Goal: Information Seeking & Learning: Learn about a topic

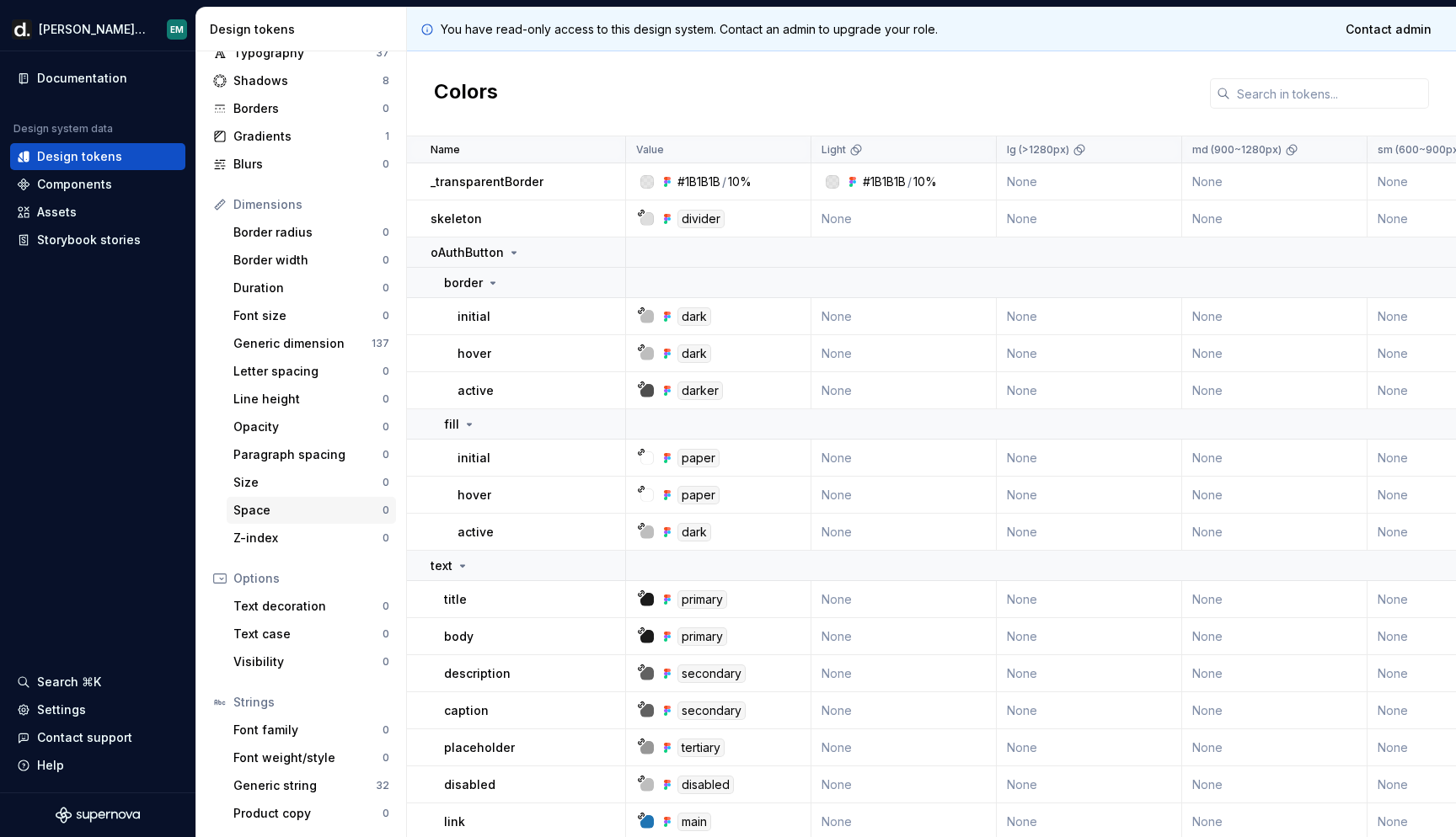
scroll to position [85, 0]
click at [114, 188] on div "Components" at bounding box center [98, 184] width 162 height 17
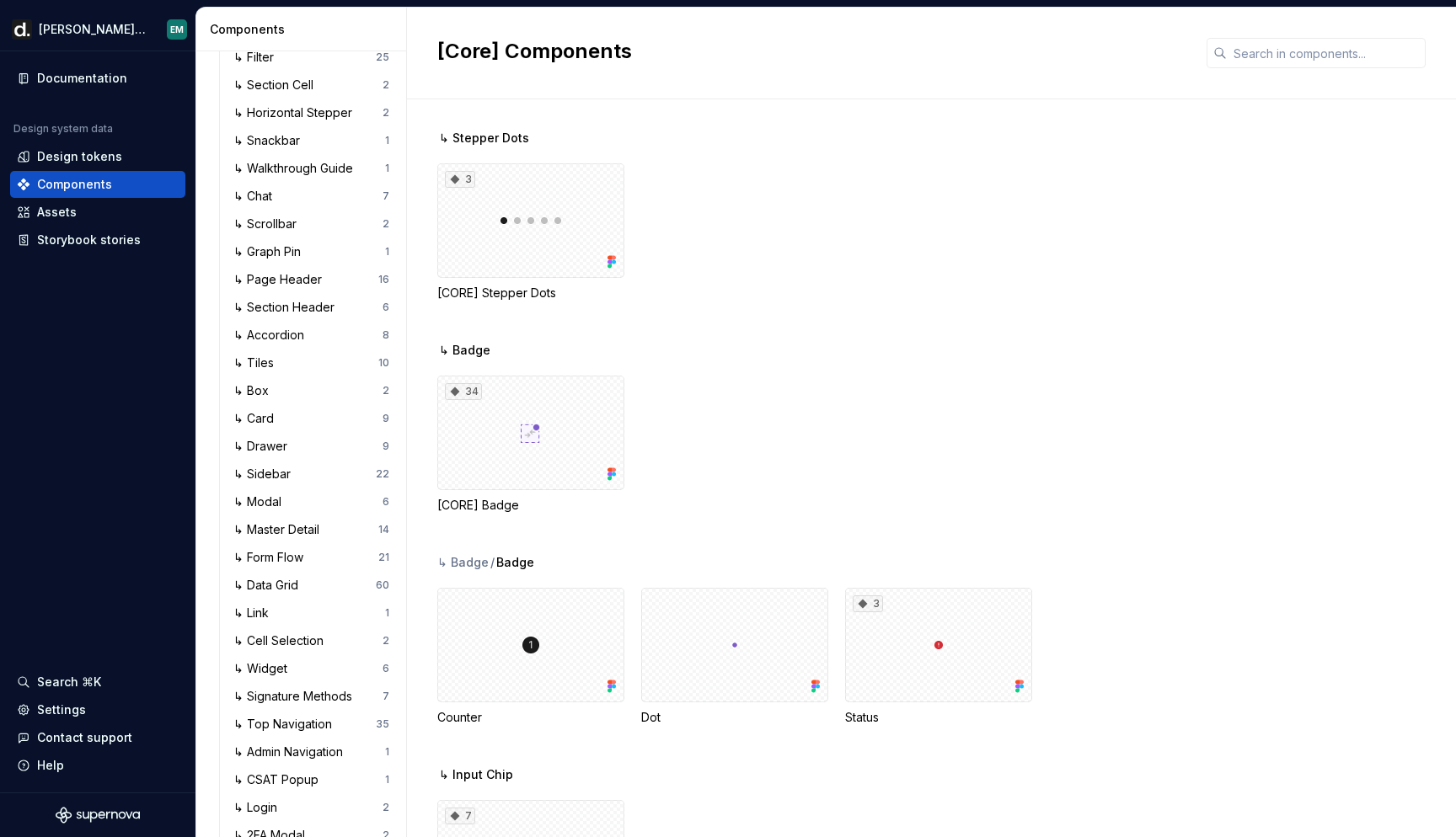
scroll to position [1610, 0]
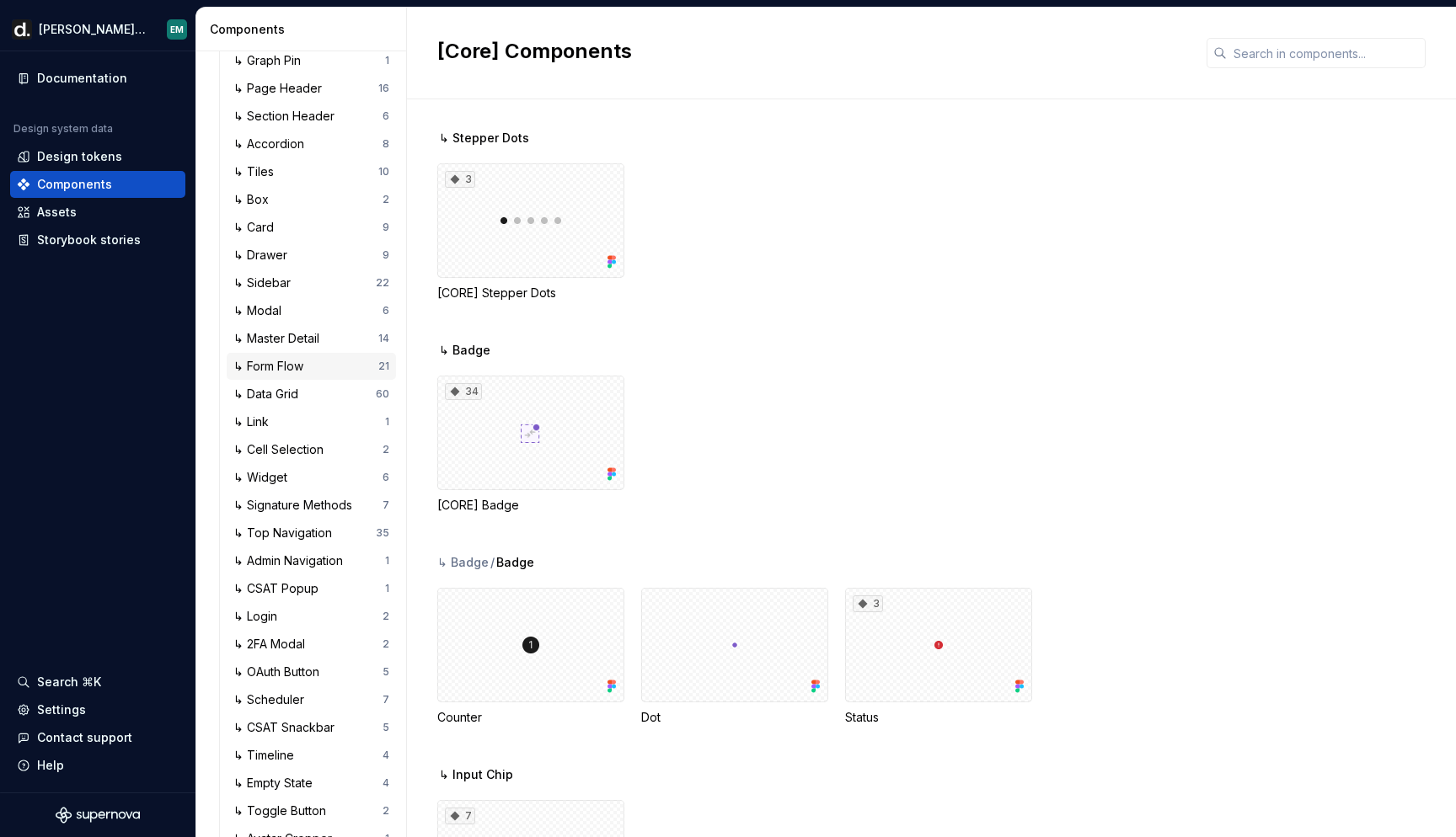
click at [310, 371] on div "↳ Form Flow" at bounding box center [271, 366] width 77 height 17
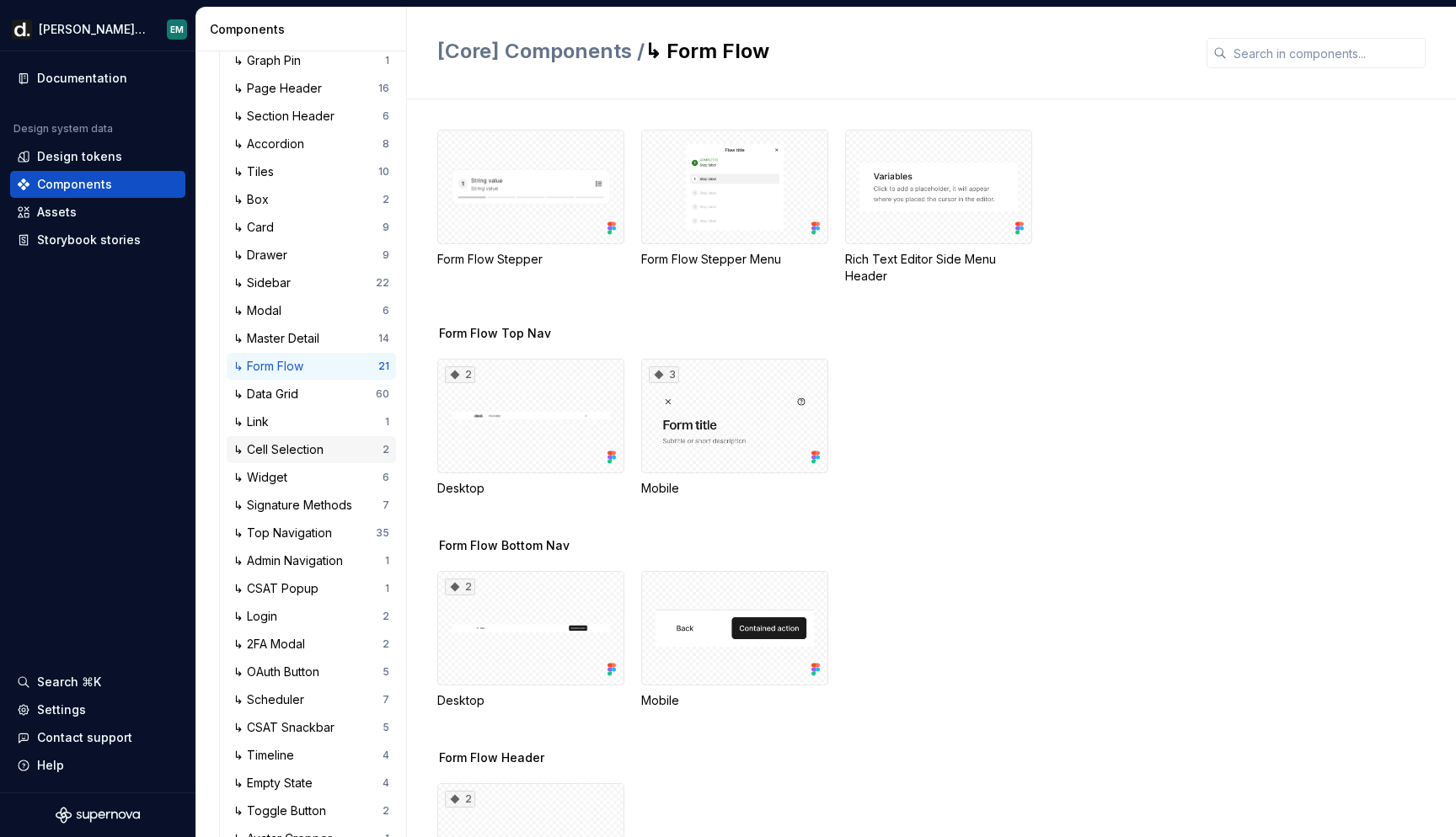
click at [288, 444] on div "↳ Cell Selection" at bounding box center [282, 450] width 97 height 17
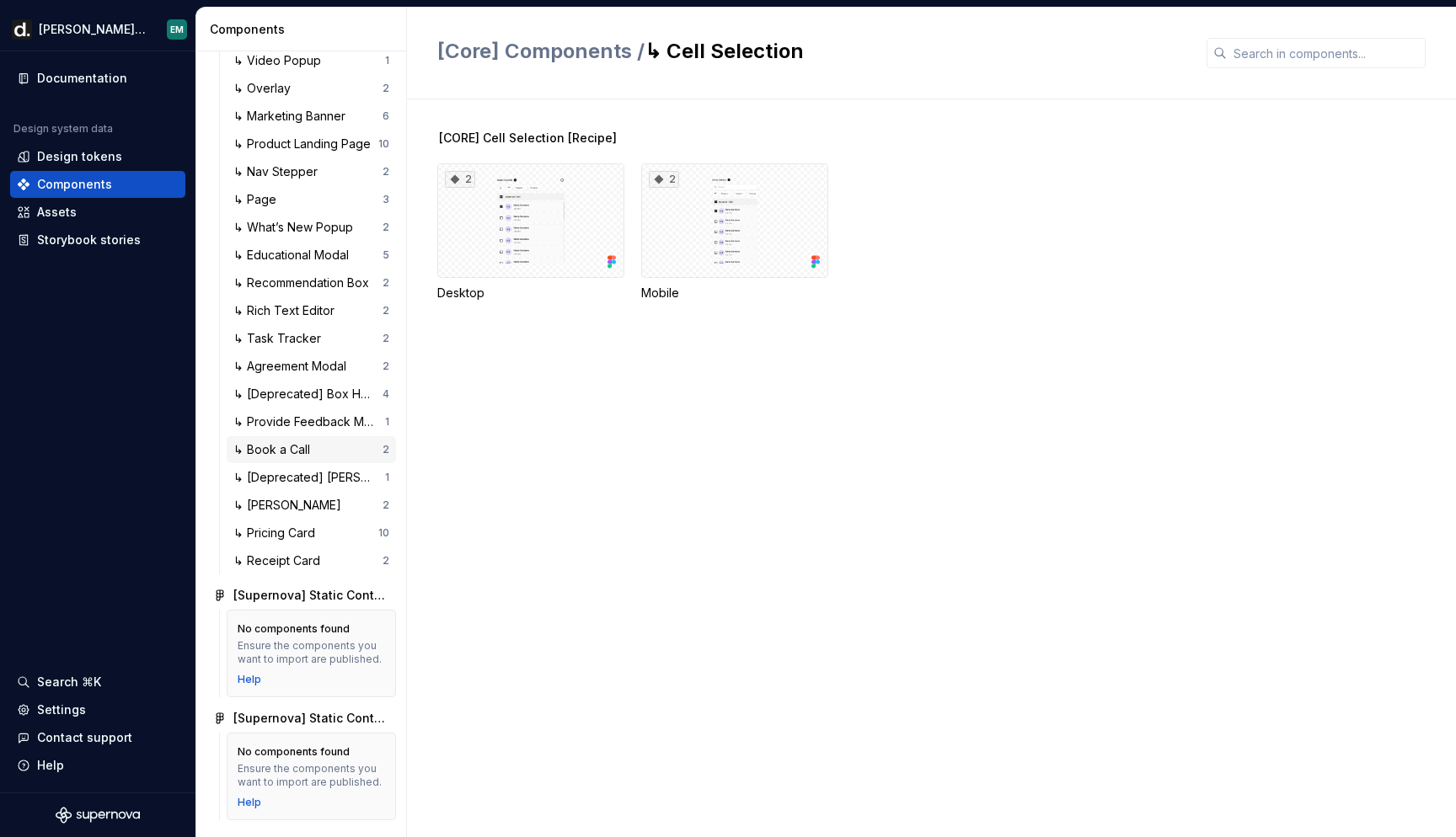
scroll to position [2583, 0]
click at [99, 202] on div "Assets" at bounding box center [97, 212] width 175 height 27
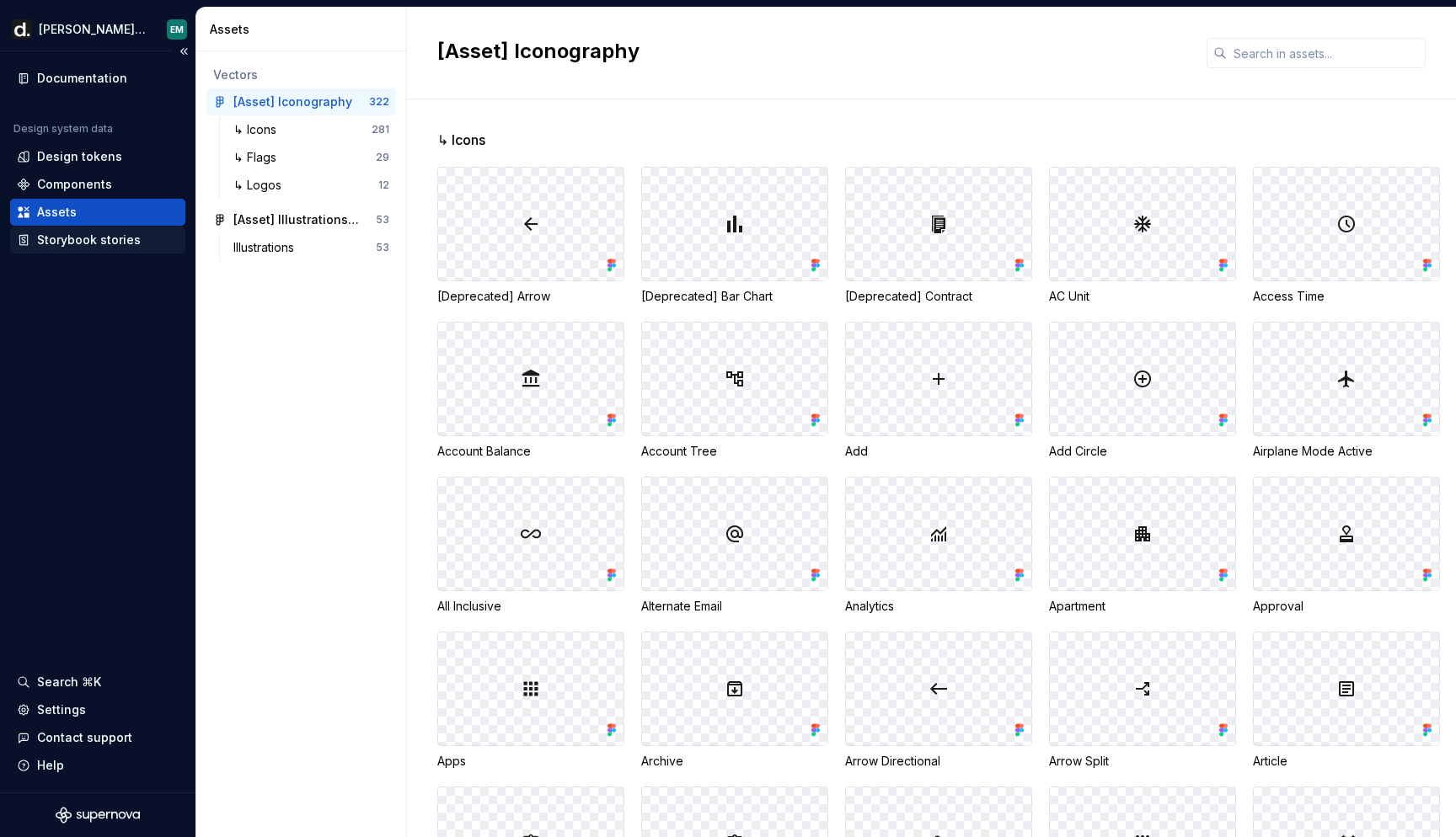
click at [110, 246] on div "Storybook stories" at bounding box center [89, 239] width 104 height 17
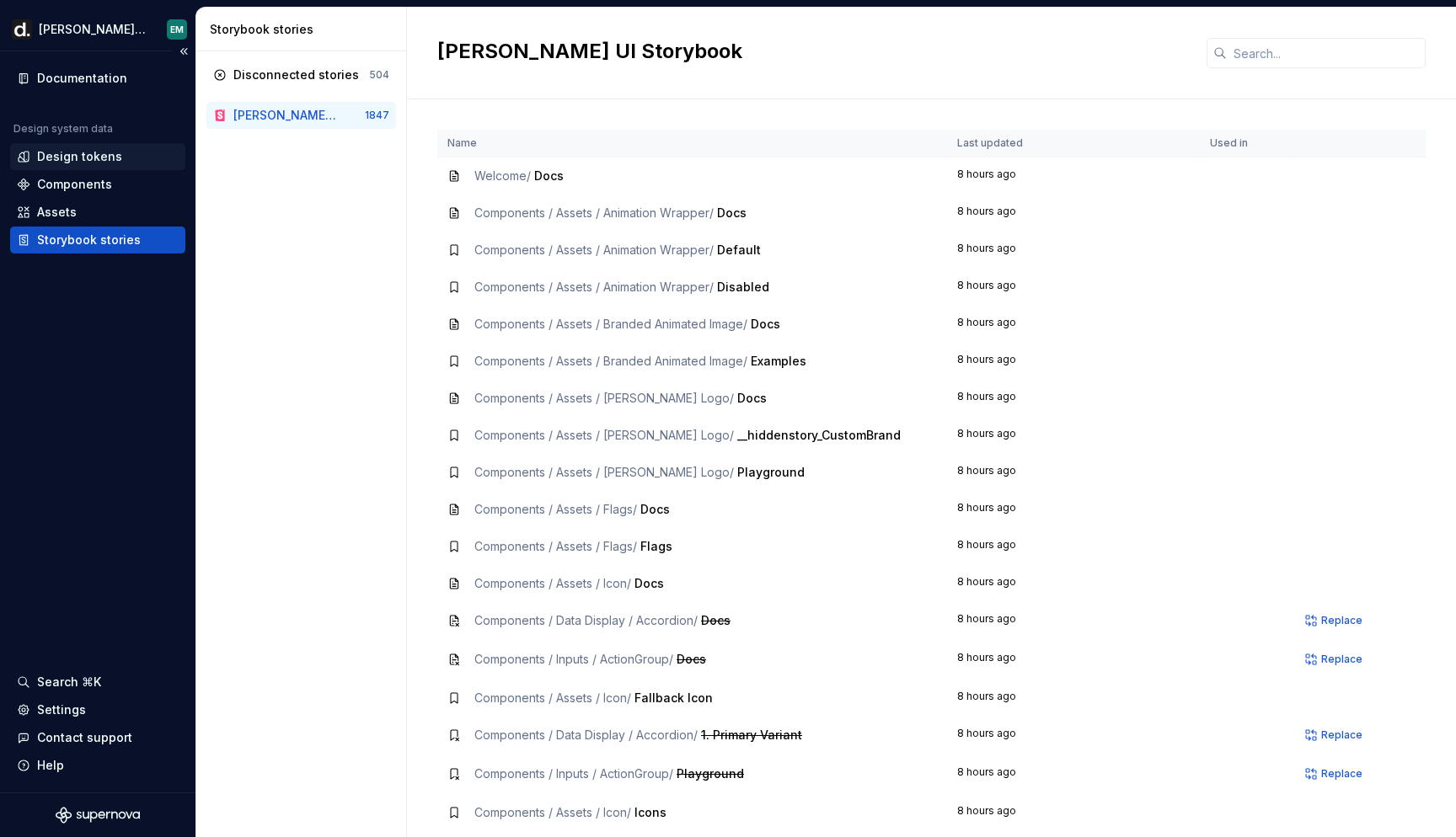
click at [95, 158] on div "Design tokens" at bounding box center [79, 156] width 85 height 17
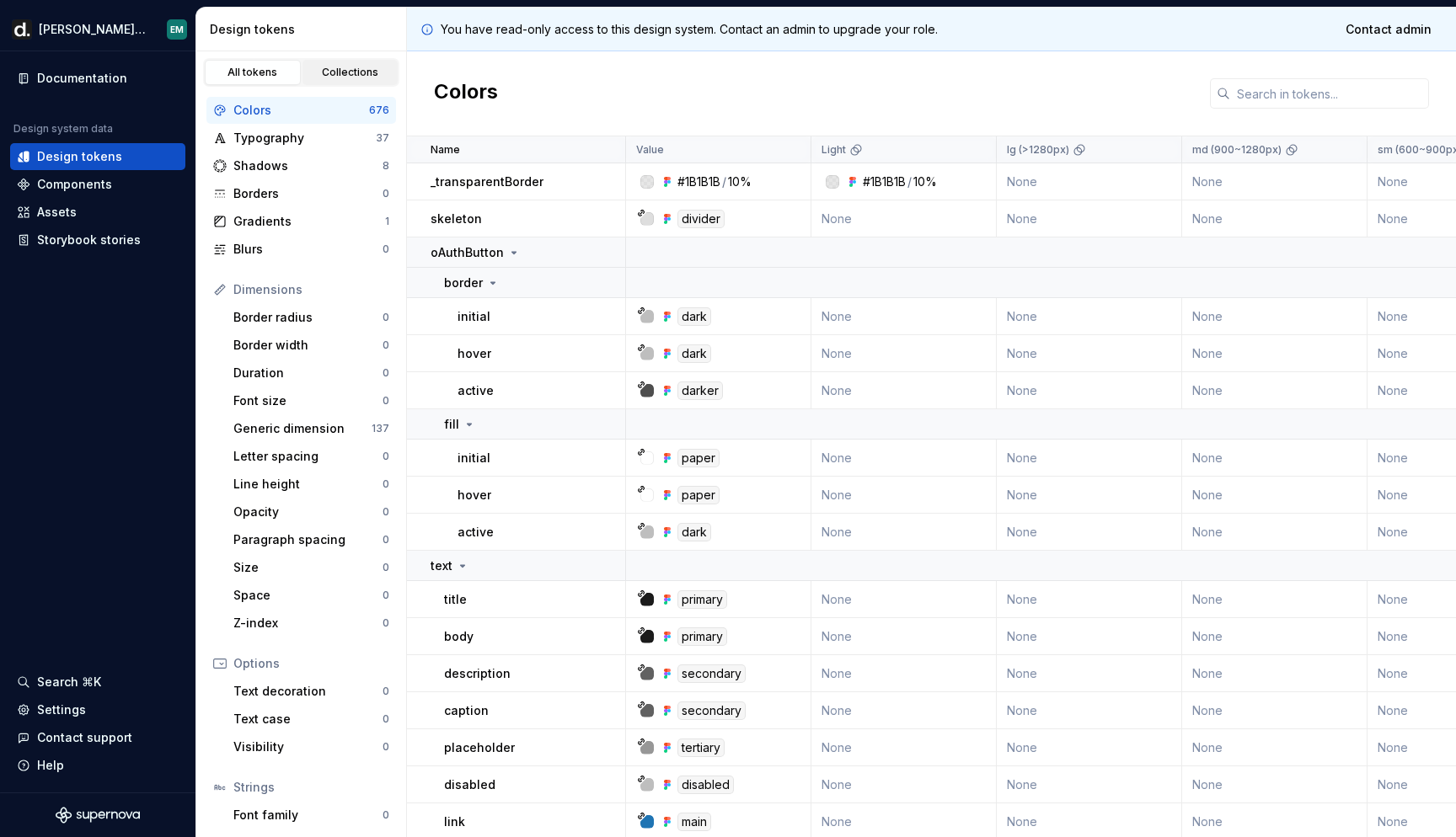
click at [350, 76] on div "Collections" at bounding box center [350, 72] width 85 height 13
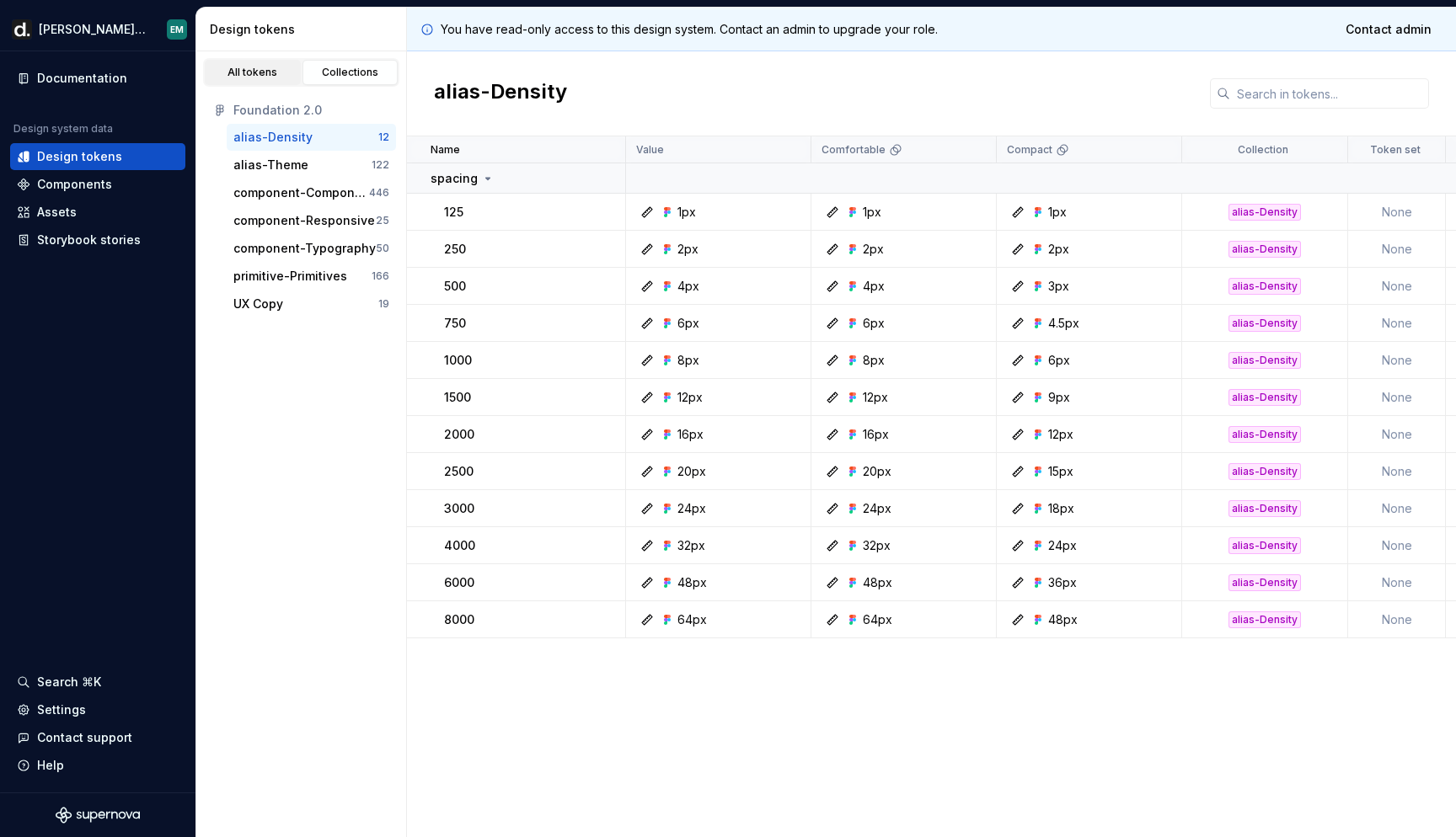
click at [256, 67] on div "All tokens" at bounding box center [253, 72] width 85 height 13
